Goal: Task Accomplishment & Management: Manage account settings

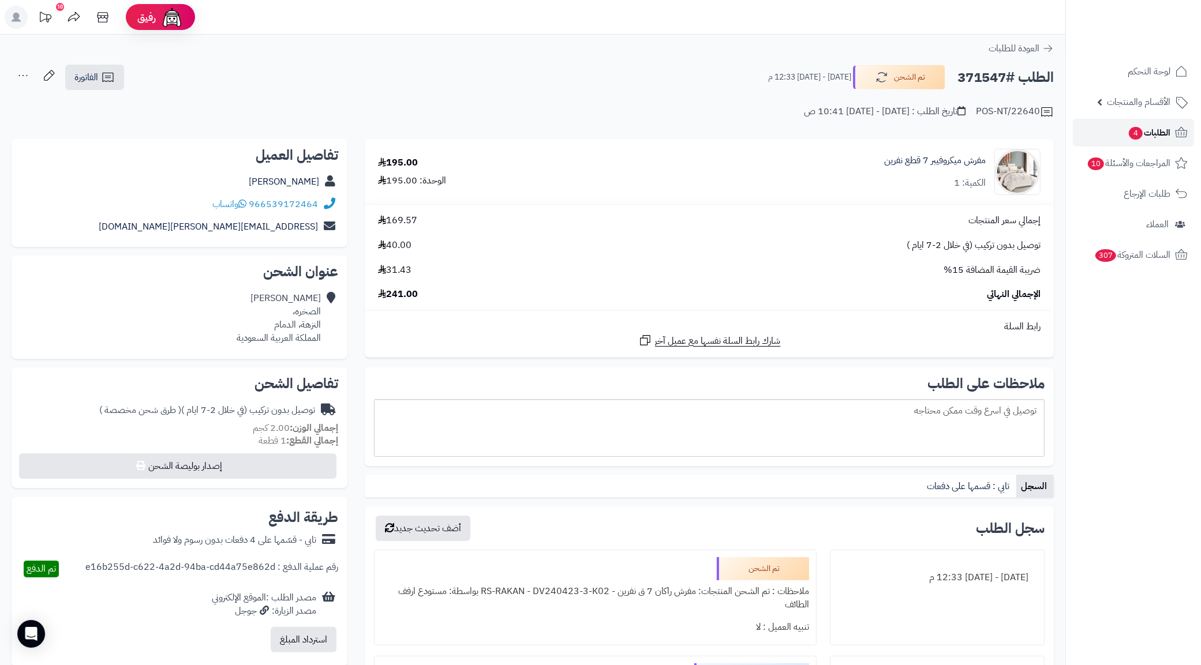
click at [1121, 130] on link "الطلبات 4" at bounding box center [1133, 133] width 121 height 28
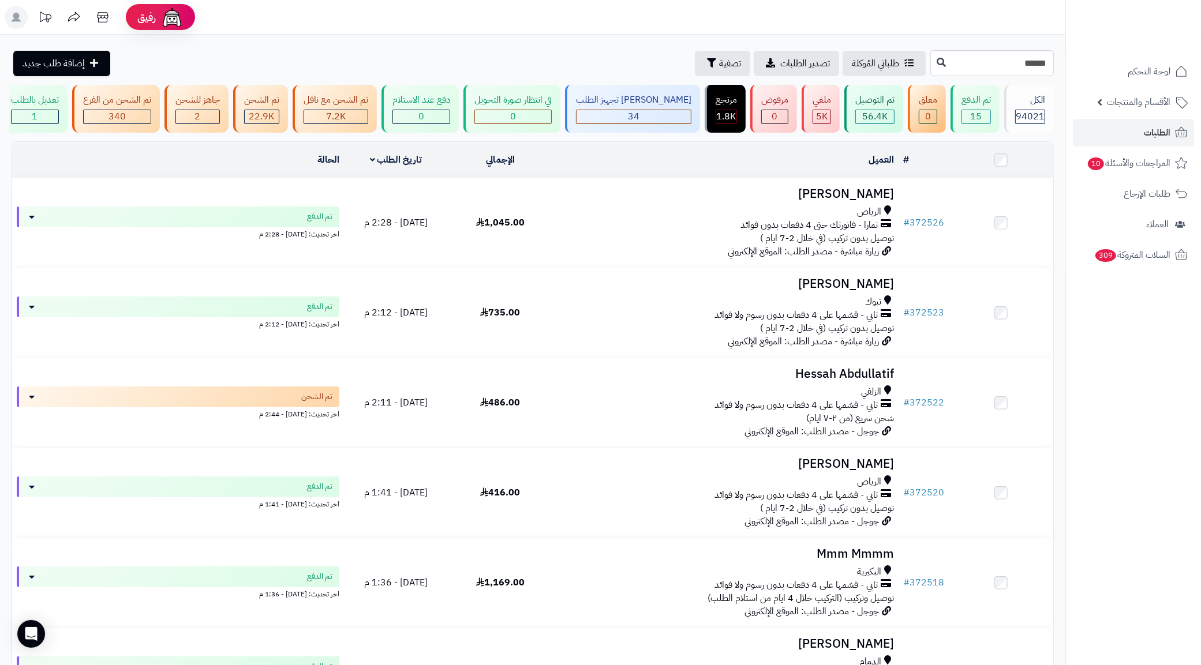
type input "******"
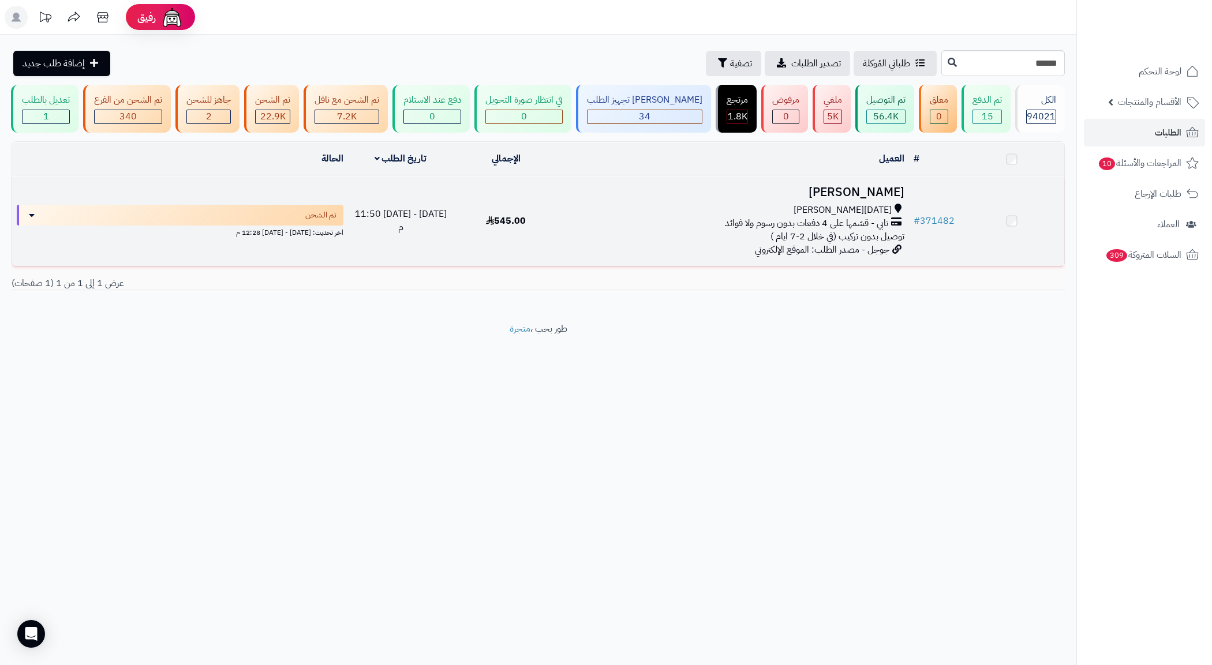
click at [903, 199] on h3 "لطيفة سعد" at bounding box center [733, 192] width 341 height 13
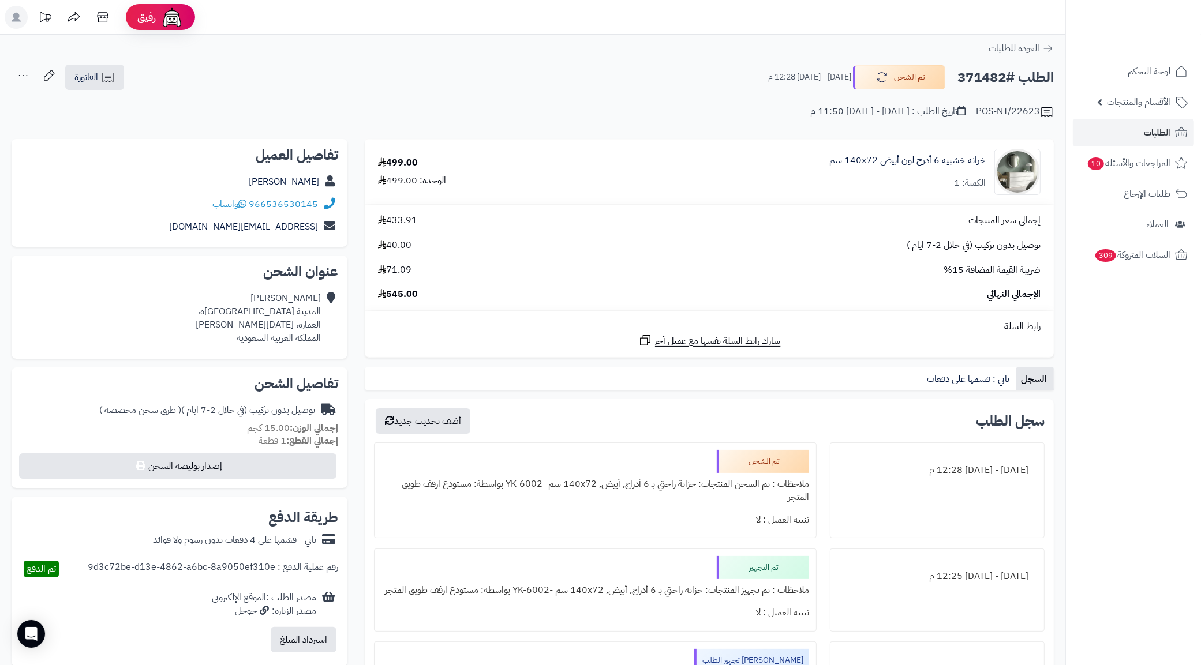
click at [991, 77] on h2 "الطلب #371482" at bounding box center [1005, 78] width 96 height 24
copy h2 "371482"
click at [265, 314] on div "لطيفة سعد المدينة المنوره، العمارة، خميس مشيط المملكة العربية السعودية" at bounding box center [258, 318] width 125 height 53
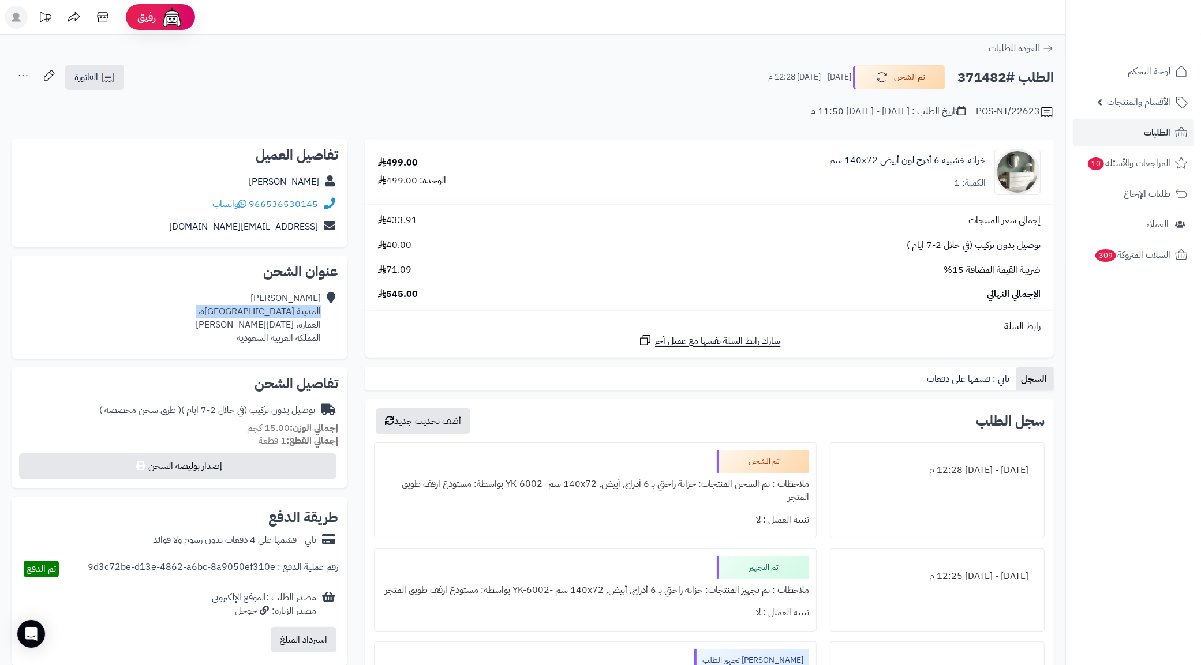
click at [265, 314] on div "لطيفة سعد المدينة المنوره، العمارة، خميس مشيط المملكة العربية السعودية" at bounding box center [258, 318] width 125 height 53
click at [269, 321] on div "لطيفة سعد المدينة المنوره، العمارة، خميس مشيط المملكة العربية السعودية" at bounding box center [258, 318] width 125 height 53
copy div "العمارة، خميس مشيط"
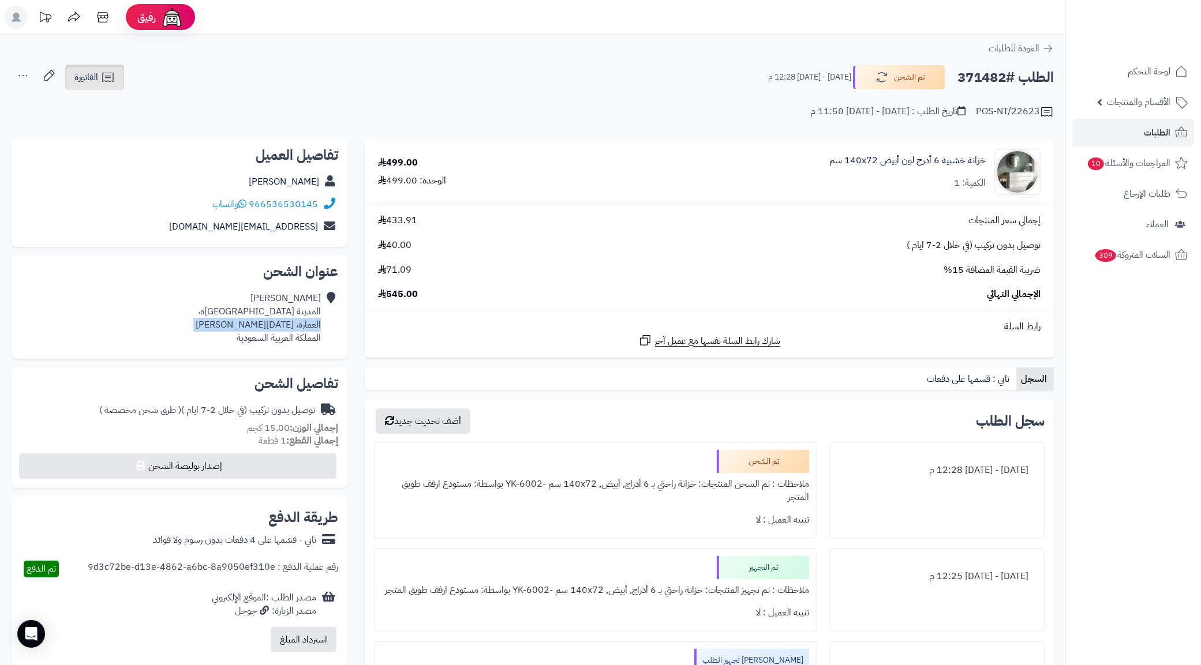
click at [119, 77] on link "الفاتورة" at bounding box center [94, 77] width 59 height 25
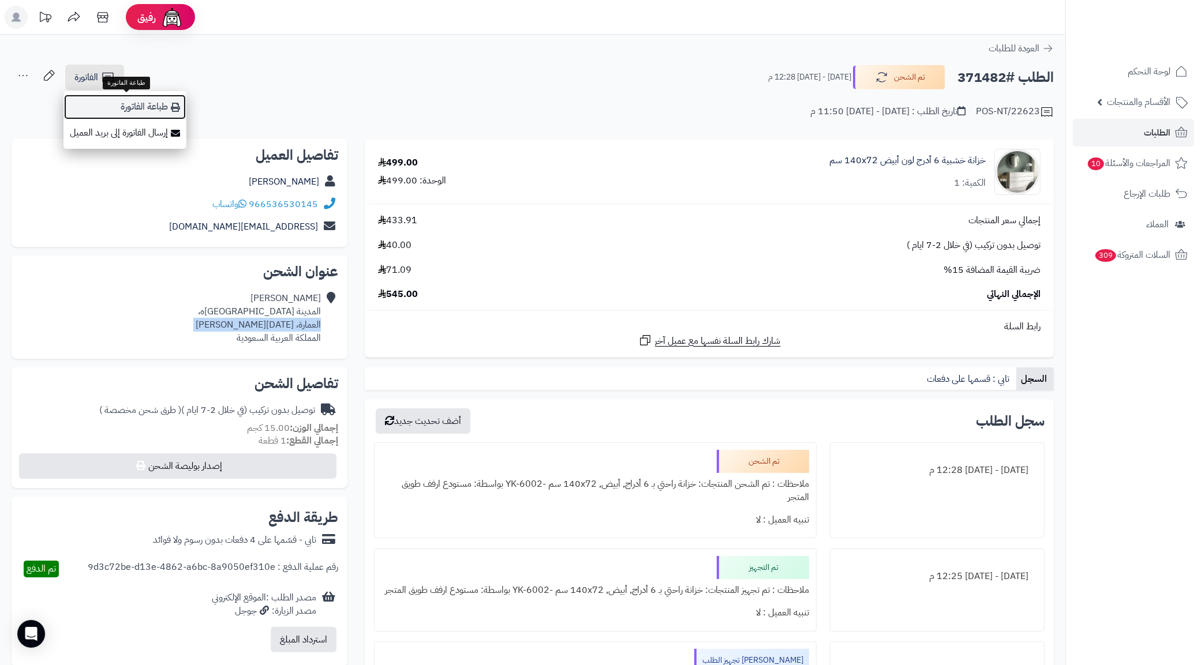
click at [177, 113] on link "طباعة الفاتورة" at bounding box center [124, 107] width 123 height 26
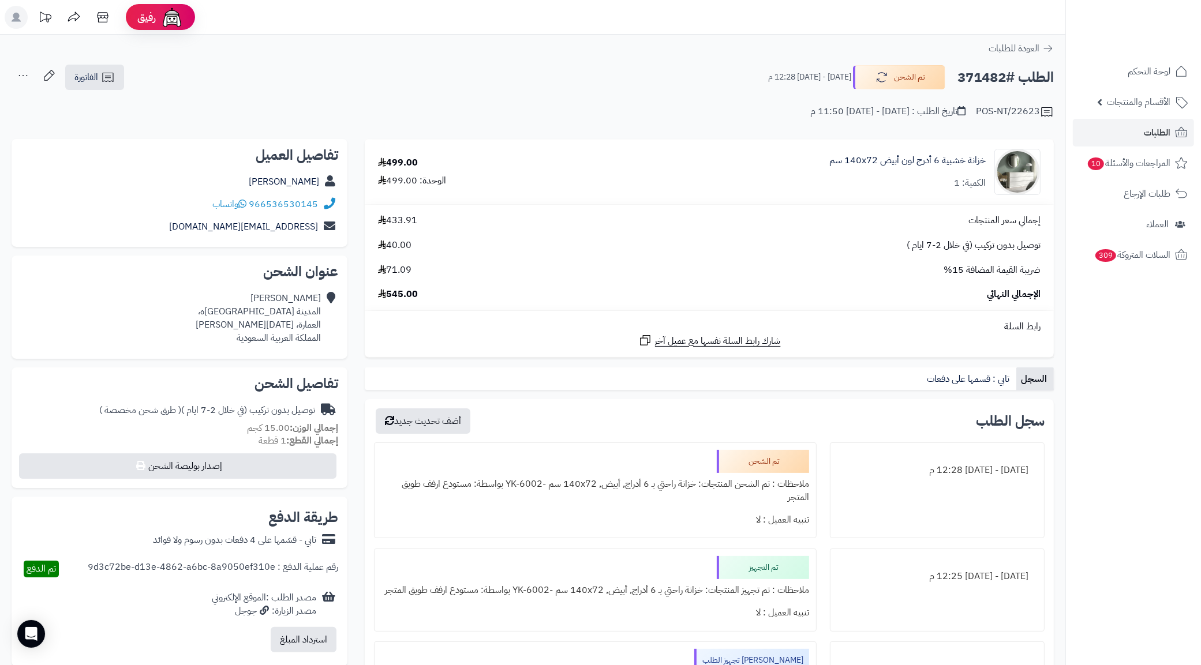
click at [972, 74] on h2 "الطلب #371482" at bounding box center [1005, 78] width 96 height 24
copy h2 "371482"
